Goal: Check status: Check status

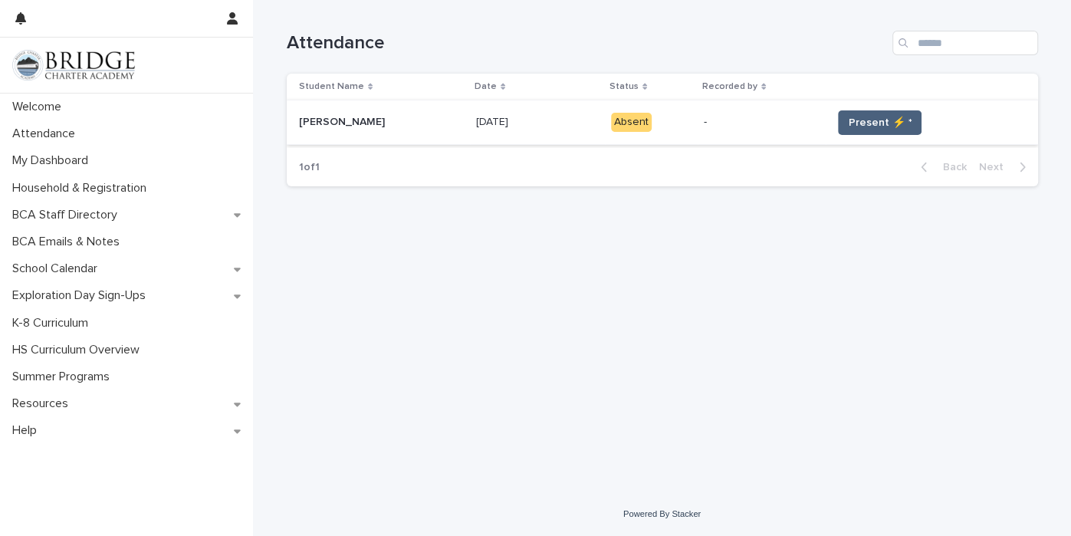
click at [905, 116] on span "Present ⚡ *" at bounding box center [880, 122] width 64 height 15
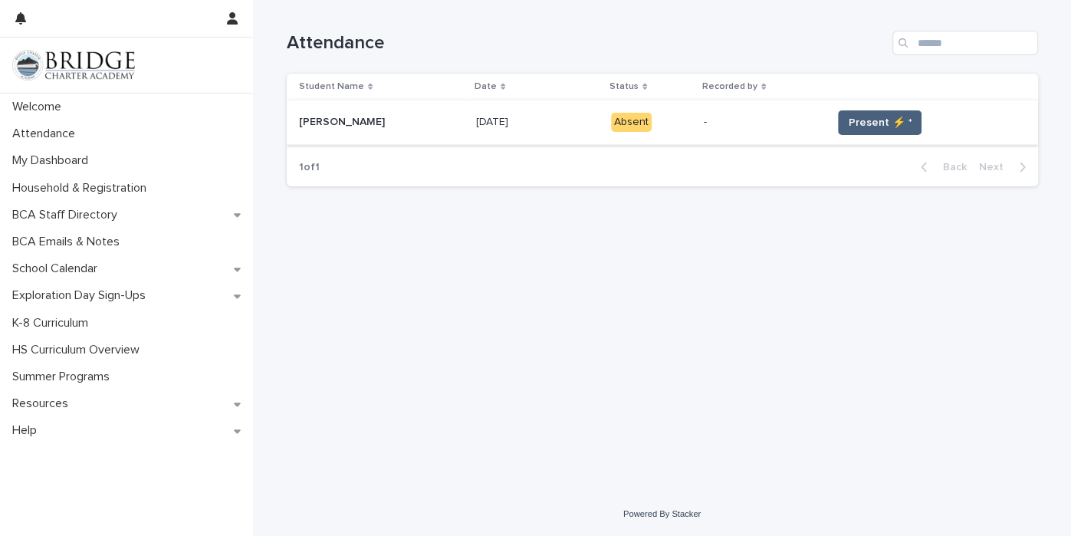
click at [905, 116] on span "Present ⚡ *" at bounding box center [880, 122] width 64 height 15
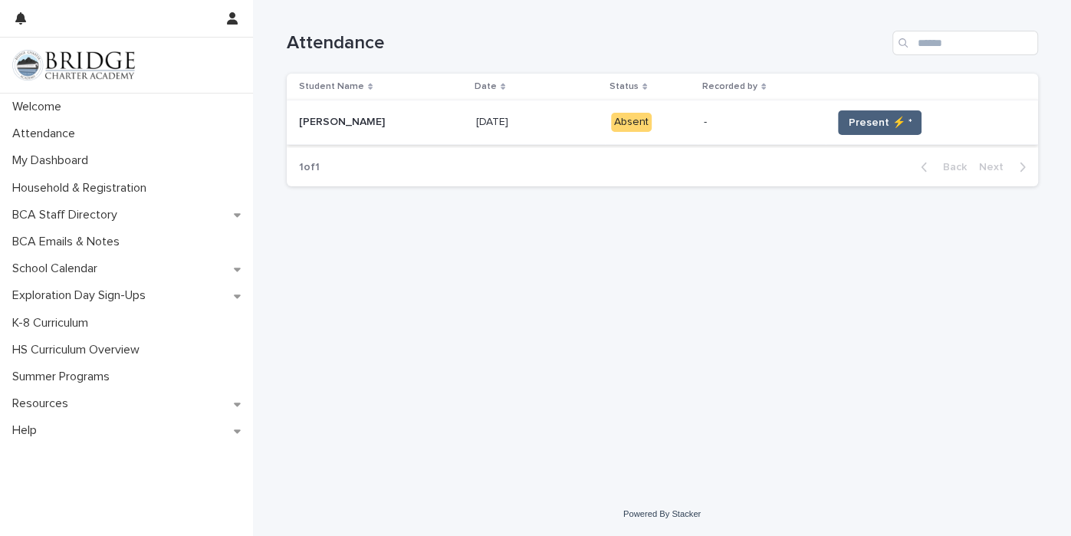
click at [905, 116] on span "Present ⚡ *" at bounding box center [880, 122] width 64 height 15
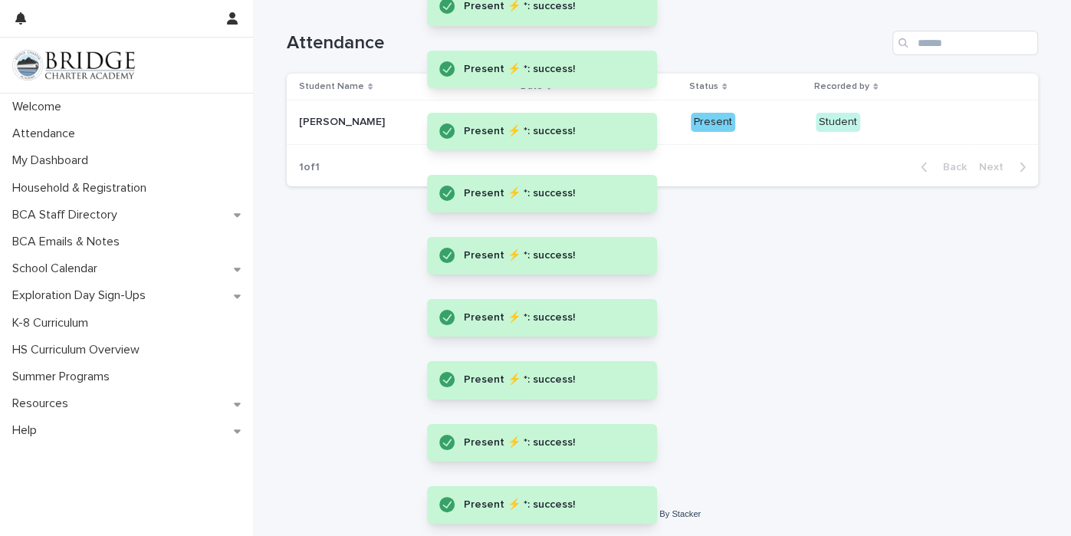
click at [905, 116] on p "Student" at bounding box center [889, 122] width 149 height 19
